Goal: Navigation & Orientation: Find specific page/section

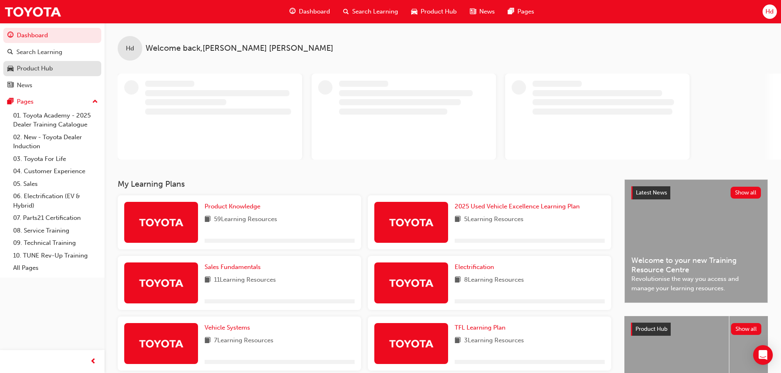
click at [22, 70] on div "Product Hub" at bounding box center [35, 68] width 36 height 9
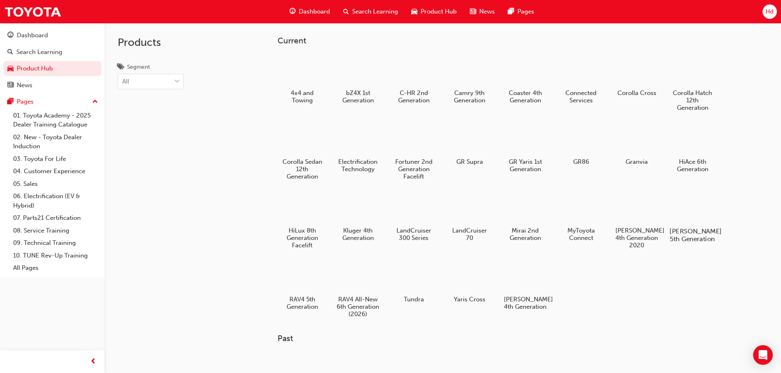
click at [688, 209] on div at bounding box center [692, 207] width 46 height 33
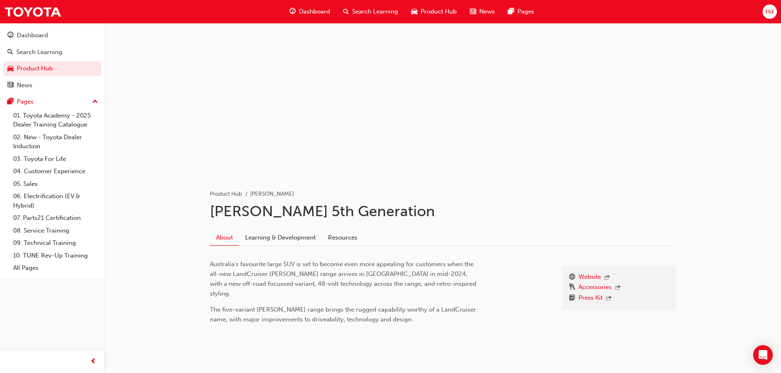
scroll to position [20, 0]
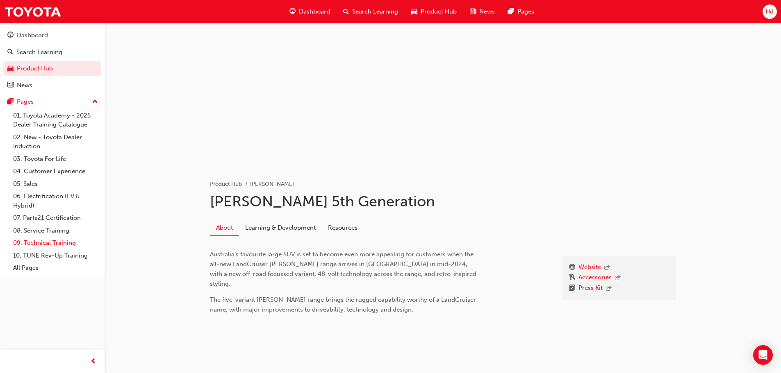
click at [55, 243] on link "09. Technical Training" at bounding box center [55, 243] width 91 height 13
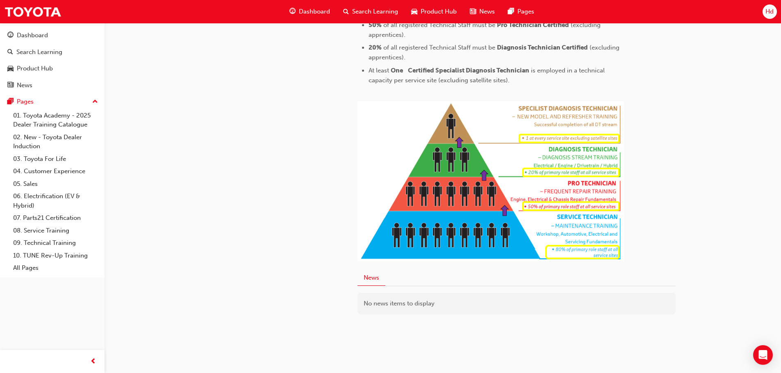
scroll to position [409, 0]
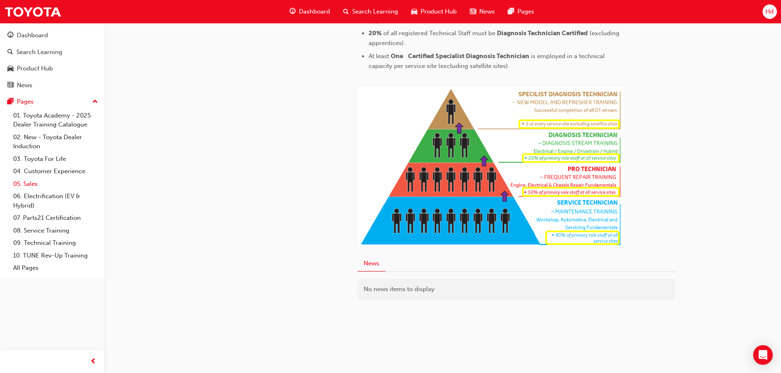
click at [53, 185] on link "05. Sales" at bounding box center [55, 184] width 91 height 13
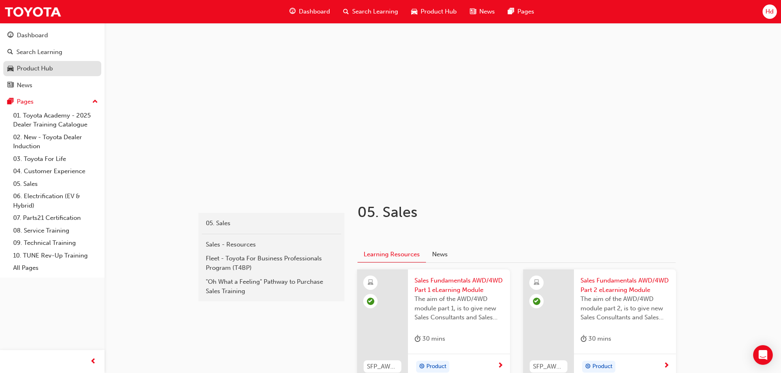
click at [35, 71] on div "Product Hub" at bounding box center [35, 68] width 36 height 9
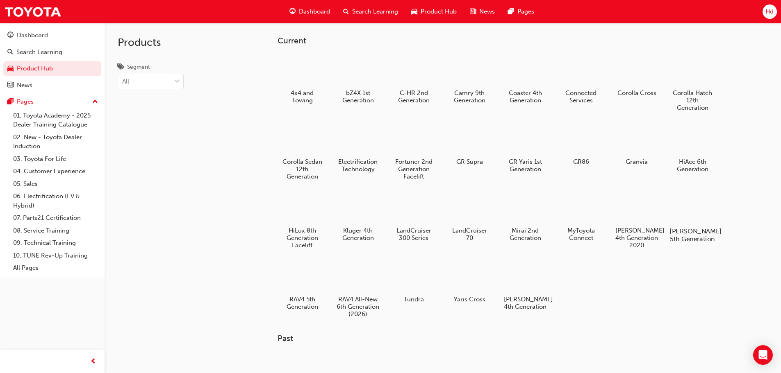
click at [685, 205] on div at bounding box center [692, 207] width 46 height 33
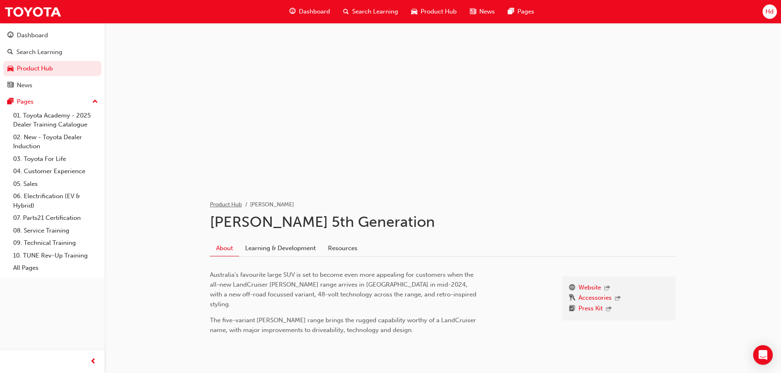
click at [234, 204] on link "Product Hub" at bounding box center [226, 204] width 32 height 7
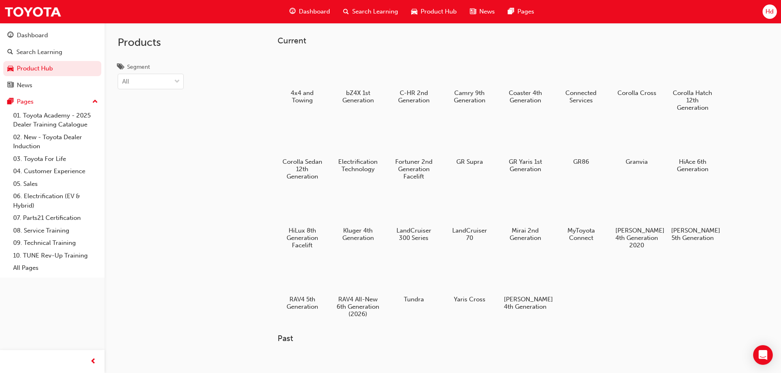
click at [448, 8] on span "Product Hub" at bounding box center [439, 11] width 36 height 9
